Goal: Transaction & Acquisition: Download file/media

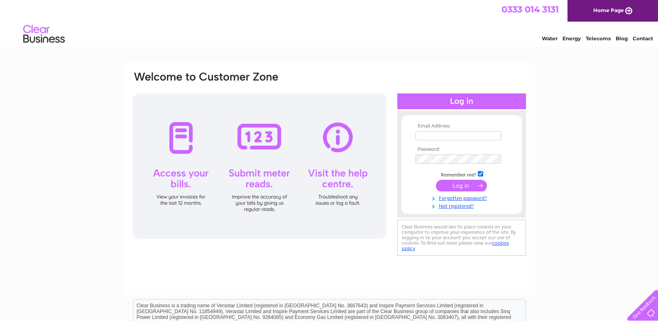
type input "[EMAIL_ADDRESS][DOMAIN_NAME]"
click at [461, 186] on input "submit" at bounding box center [461, 186] width 51 height 12
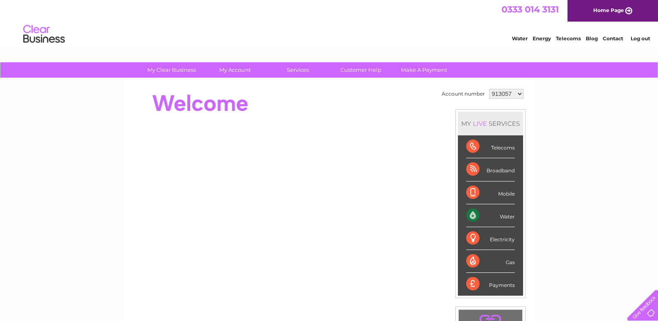
click at [519, 93] on select "913057 1154093" at bounding box center [506, 94] width 34 height 10
click at [489, 89] on select "913057 1154093" at bounding box center [506, 94] width 34 height 10
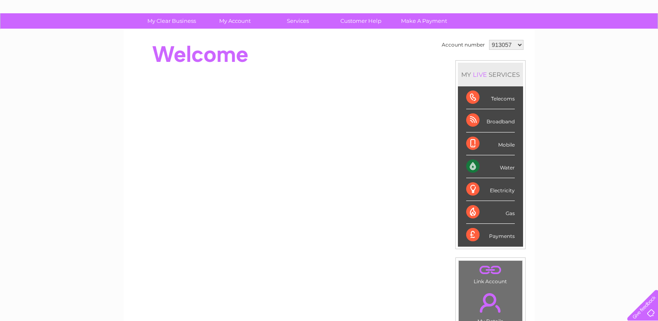
scroll to position [48, 0]
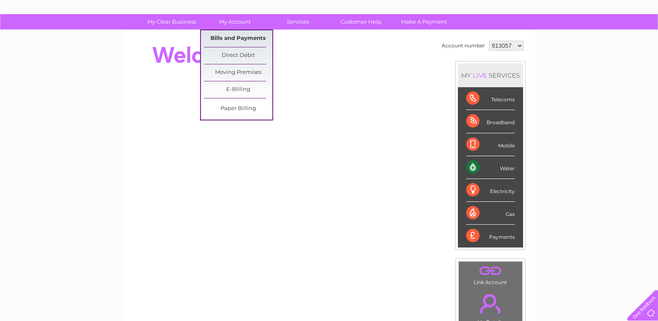
click at [238, 37] on link "Bills and Payments" at bounding box center [238, 38] width 69 height 17
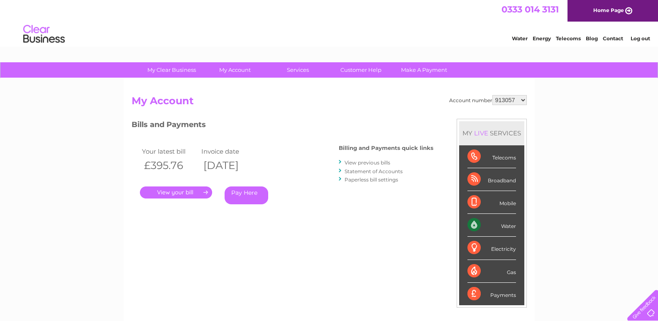
click at [178, 192] on link "." at bounding box center [176, 192] width 72 height 12
click at [180, 193] on link "." at bounding box center [176, 192] width 72 height 12
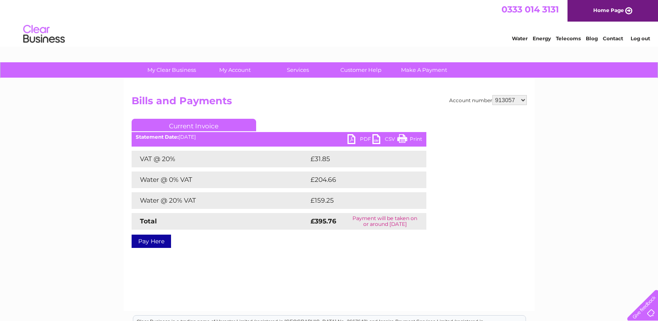
click at [352, 139] on link "PDF" at bounding box center [360, 140] width 25 height 12
click at [522, 100] on select "913057 1154093" at bounding box center [510, 100] width 34 height 10
select select "1154093"
click at [493, 95] on select "913057 1154093" at bounding box center [510, 100] width 34 height 10
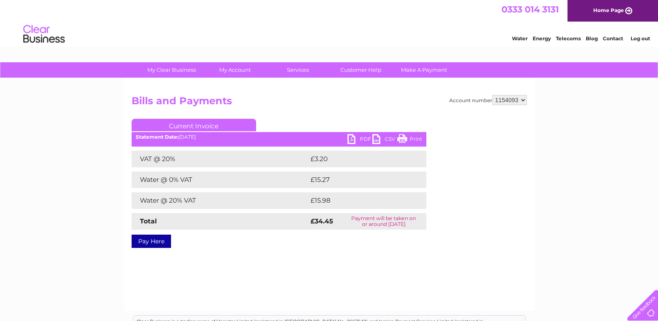
click at [351, 138] on link "PDF" at bounding box center [360, 140] width 25 height 12
